Goal: Entertainment & Leisure: Consume media (video, audio)

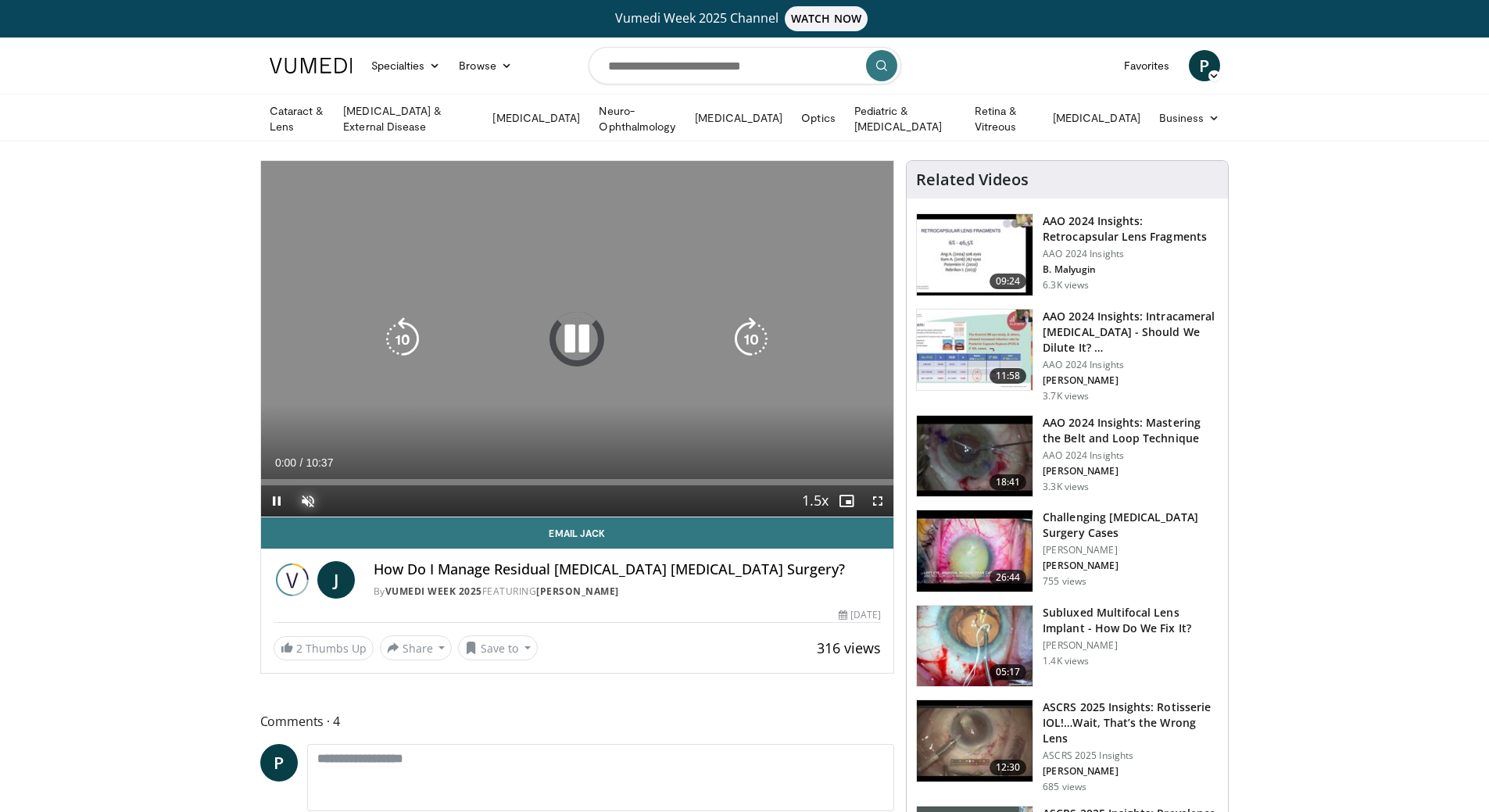
click at [308, 494] on span "Video Player" at bounding box center [308, 500] width 31 height 31
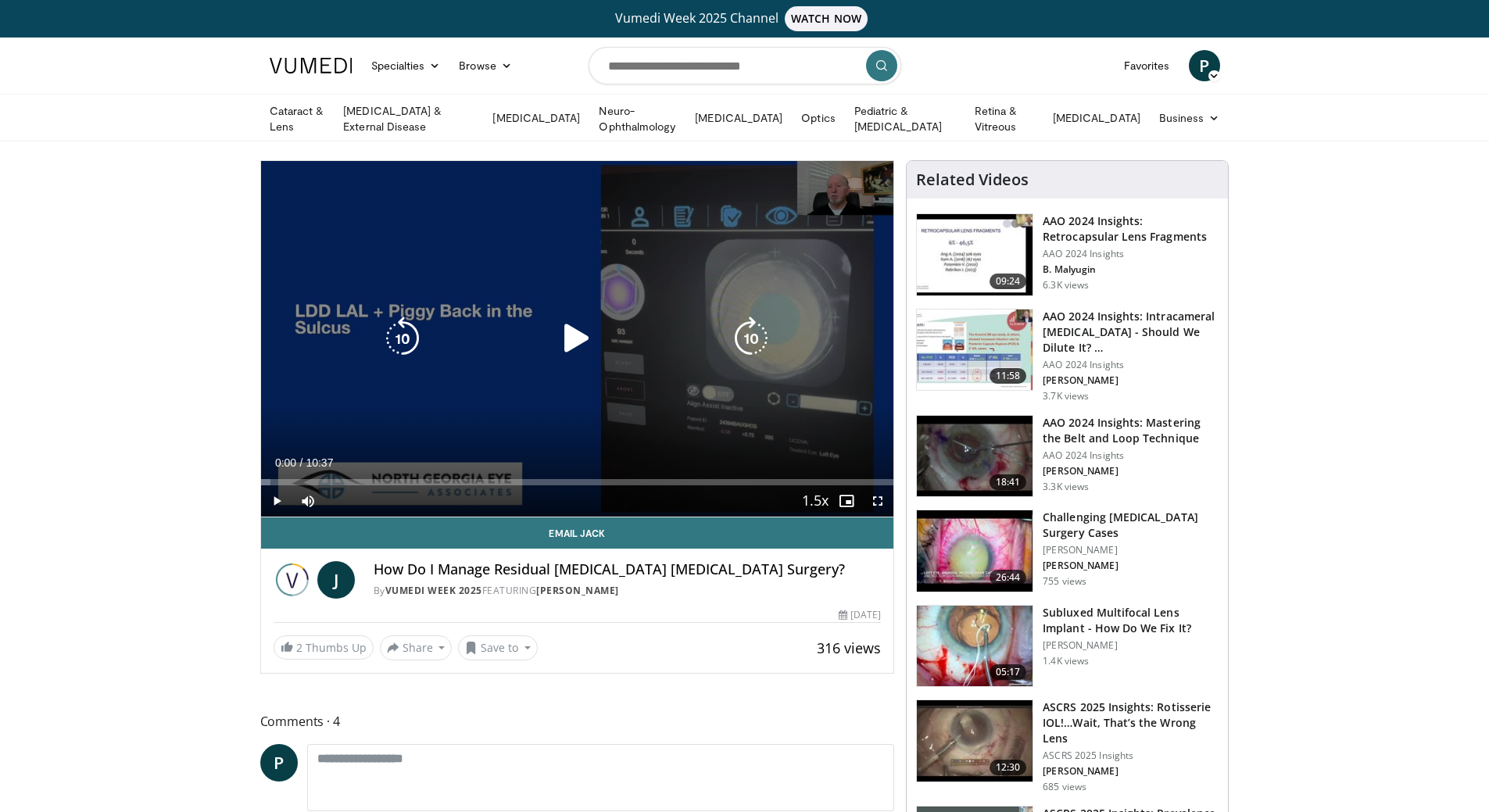
click at [574, 334] on icon "Video Player" at bounding box center [577, 338] width 44 height 44
click at [579, 341] on icon "Video Player" at bounding box center [577, 338] width 44 height 44
click at [576, 332] on icon "Video Player" at bounding box center [577, 338] width 44 height 44
click at [580, 335] on icon "Video Player" at bounding box center [577, 338] width 44 height 44
click at [577, 336] on div "10 seconds Tap to unmute" at bounding box center [578, 338] width 634 height 356
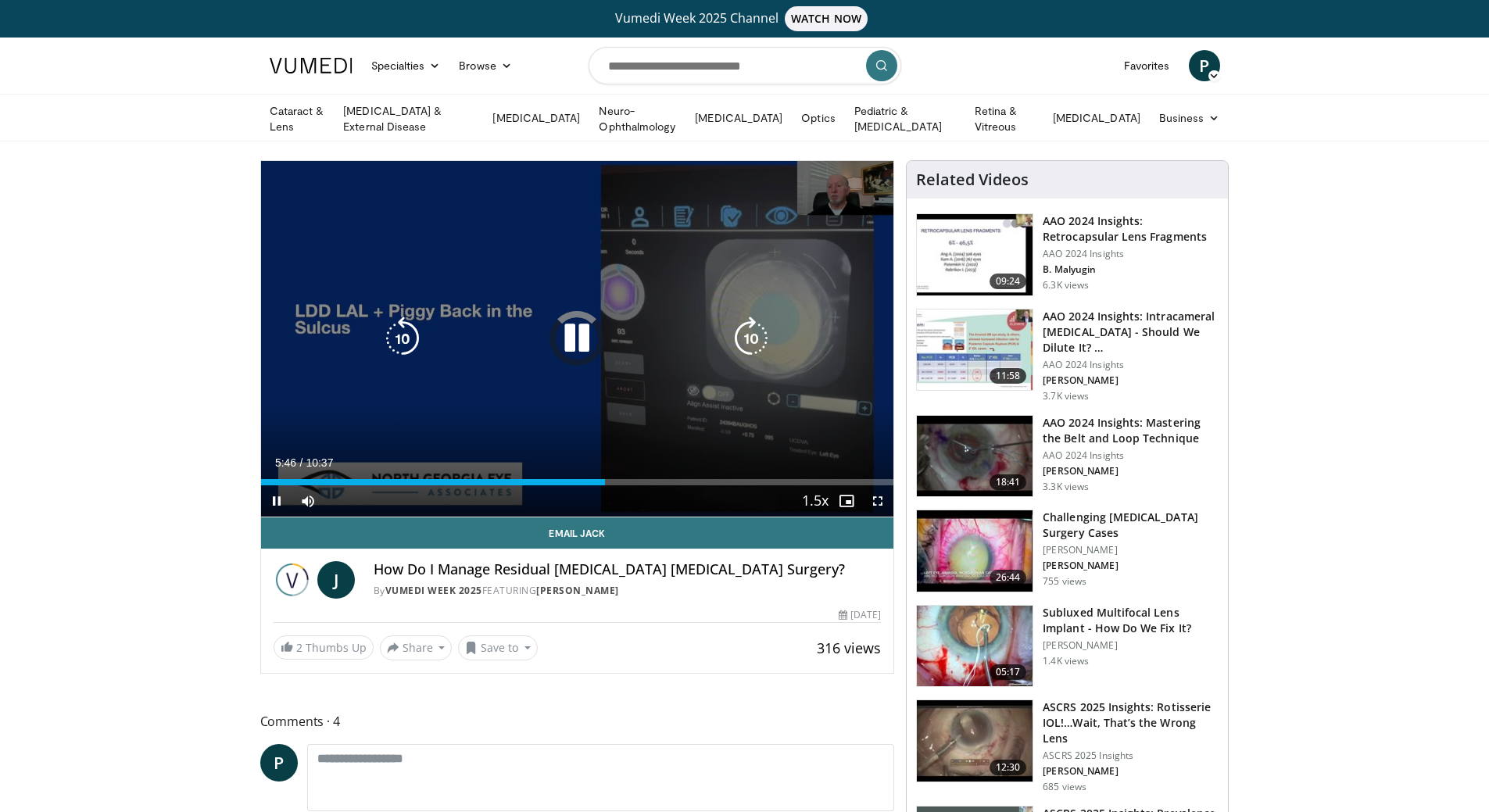
click at [583, 335] on icon "Video Player" at bounding box center [577, 338] width 44 height 44
click at [571, 336] on icon "Video Player" at bounding box center [577, 338] width 44 height 44
